Goal: Task Accomplishment & Management: Use online tool/utility

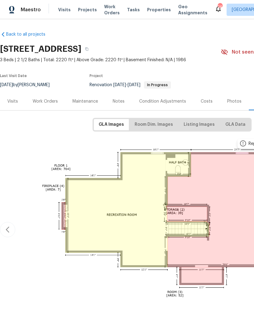
click at [150, 7] on span "Properties" at bounding box center [159, 10] width 24 height 6
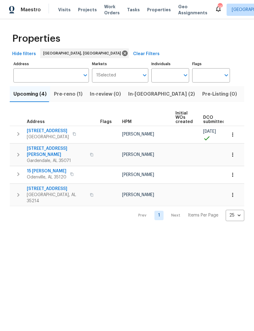
click at [68, 96] on span "Pre-reno (1)" at bounding box center [68, 94] width 29 height 9
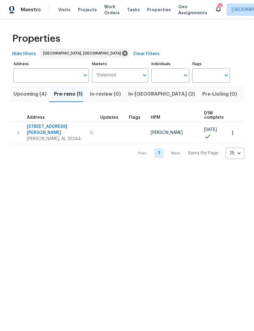
click at [41, 126] on span "413 Russet Hill Rd" at bounding box center [56, 130] width 59 height 12
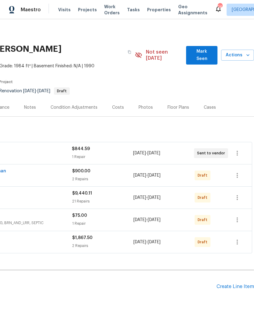
scroll to position [0, 90]
click at [241, 194] on icon "button" at bounding box center [237, 197] width 7 height 7
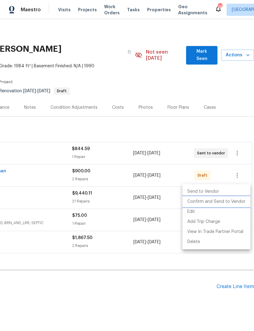
click at [214, 201] on li "Confirm and Send to Vendor" at bounding box center [217, 202] width 68 height 10
click at [190, 291] on div at bounding box center [127, 165] width 254 height 331
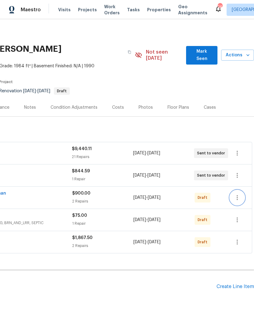
click at [238, 194] on icon "button" at bounding box center [237, 197] width 7 height 7
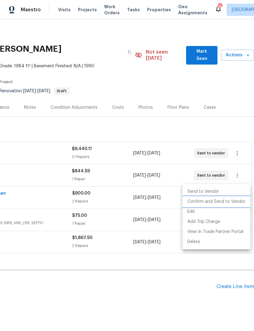
click at [227, 201] on li "Confirm and Send to Vendor" at bounding box center [217, 202] width 68 height 10
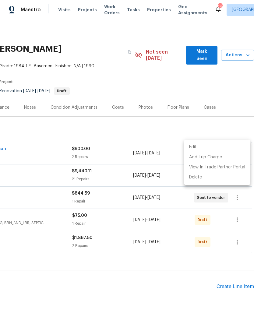
click at [206, 279] on div at bounding box center [127, 165] width 254 height 331
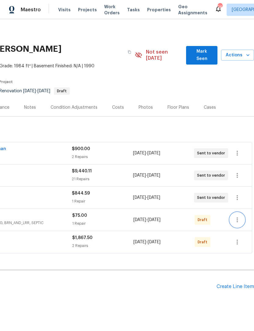
click at [237, 216] on icon "button" at bounding box center [237, 219] width 7 height 7
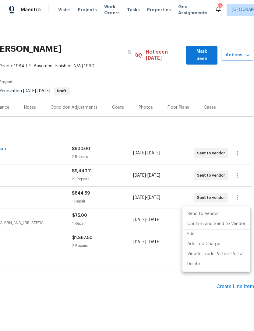
click at [215, 227] on li "Confirm and Send to Vendor" at bounding box center [217, 224] width 68 height 10
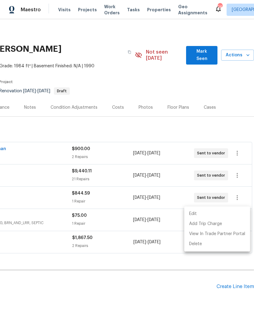
click at [196, 282] on div at bounding box center [127, 165] width 254 height 331
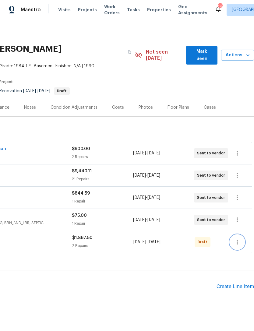
click at [242, 235] on button "button" at bounding box center [237, 242] width 15 height 15
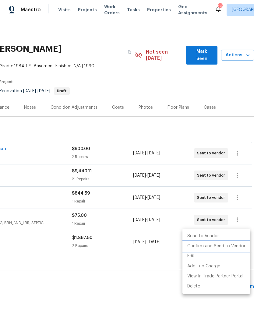
click at [224, 246] on li "Confirm and Send to Vendor" at bounding box center [217, 246] width 68 height 10
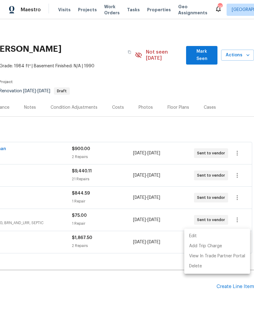
click at [161, 294] on div at bounding box center [127, 165] width 254 height 331
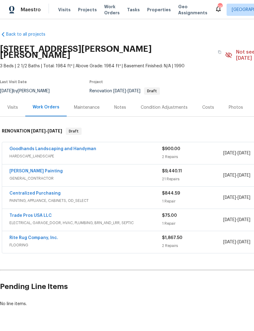
scroll to position [0, 0]
